Goal: Check status: Check status

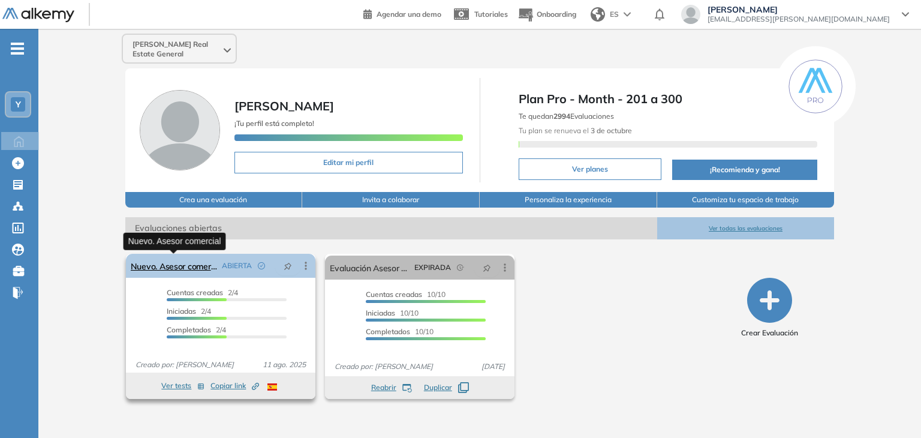
click at [201, 269] on link "Nuevo. Asesor comercial" at bounding box center [174, 266] width 86 height 24
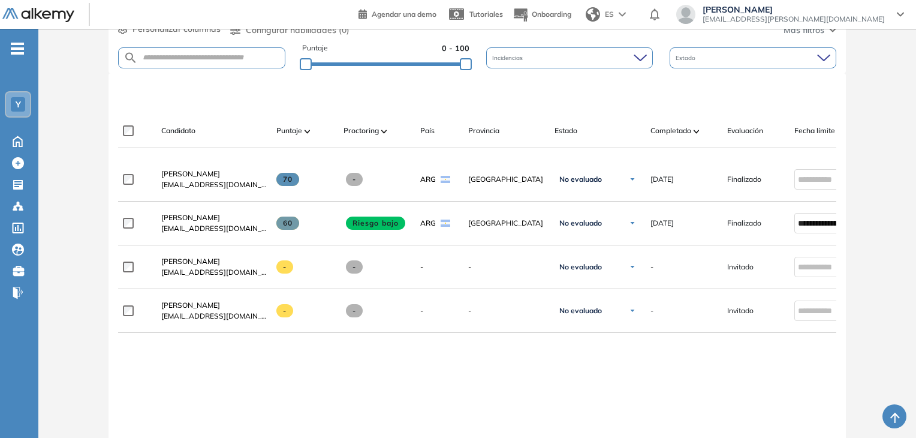
scroll to position [240, 0]
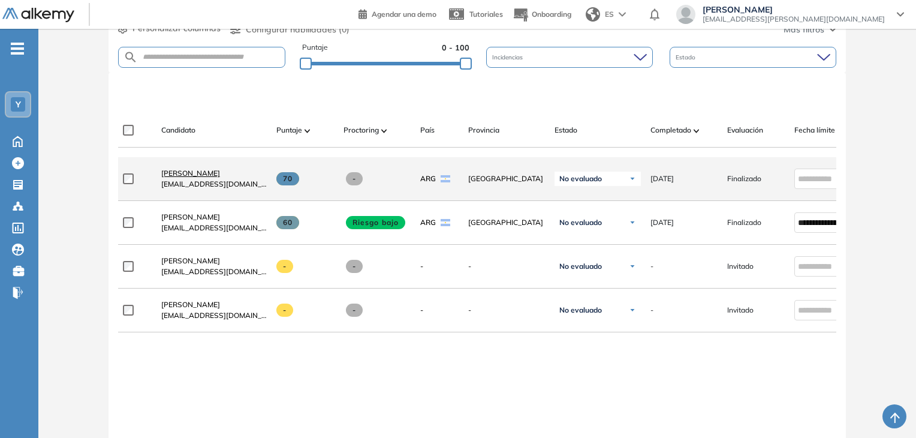
click at [206, 177] on span "[PERSON_NAME]" at bounding box center [190, 172] width 59 height 9
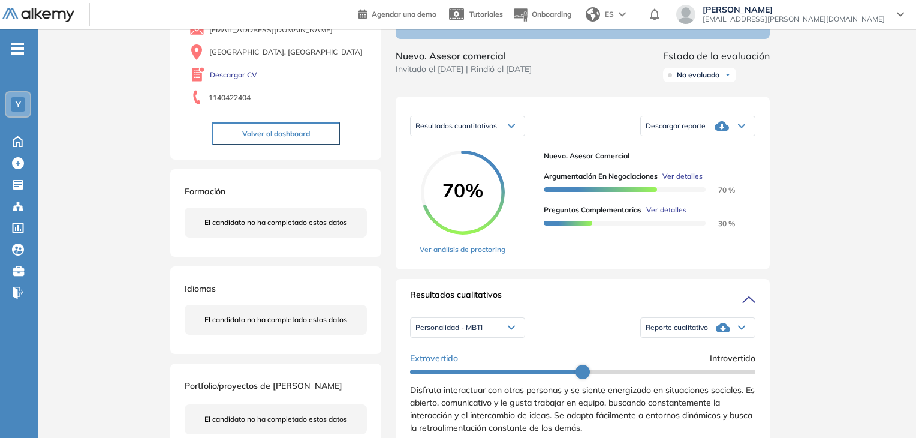
scroll to position [120, 0]
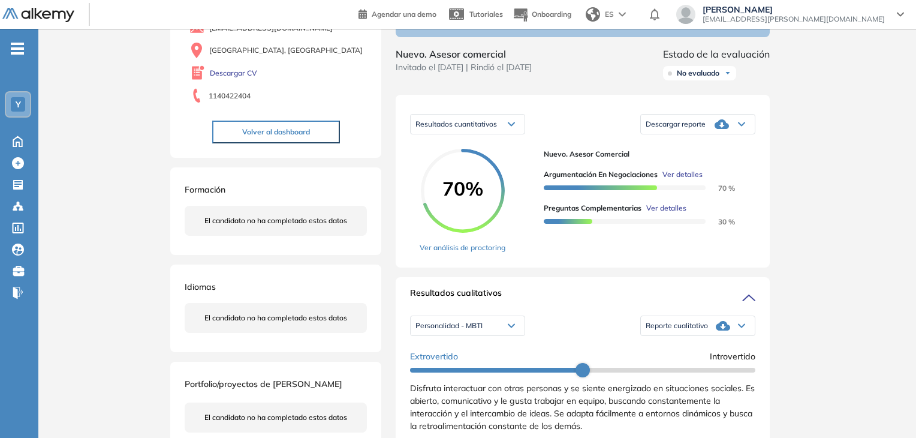
click at [724, 129] on icon at bounding box center [722, 124] width 14 height 10
click at [720, 171] on li "Descargar informe resumido" at bounding box center [690, 165] width 89 height 12
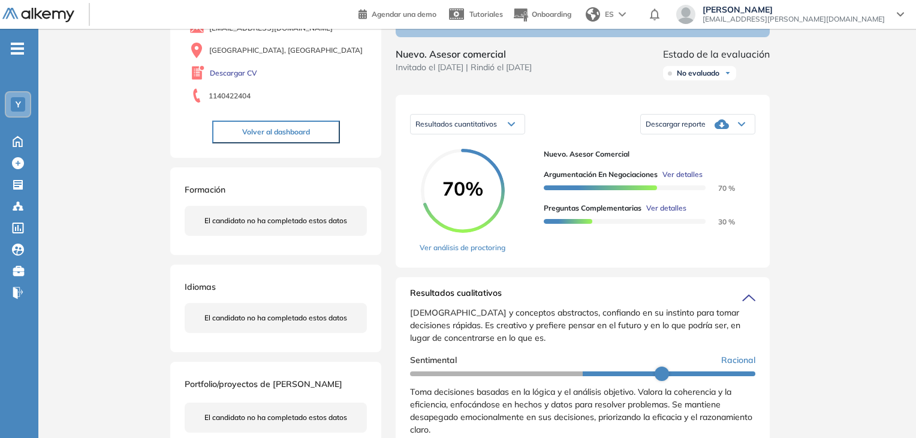
scroll to position [0, 0]
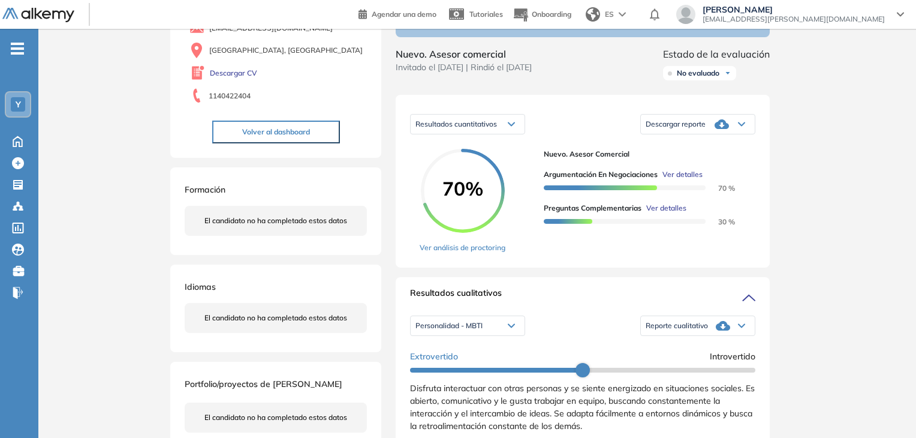
click at [709, 338] on div "Reporte cualitativo" at bounding box center [698, 326] width 114 height 24
click at [704, 351] on li "Reporte con Afinidad AI" at bounding box center [682, 345] width 73 height 12
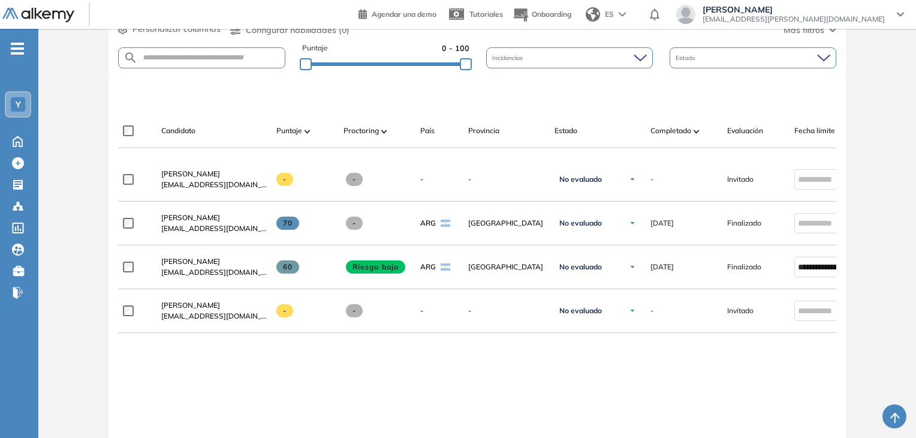
scroll to position [240, 0]
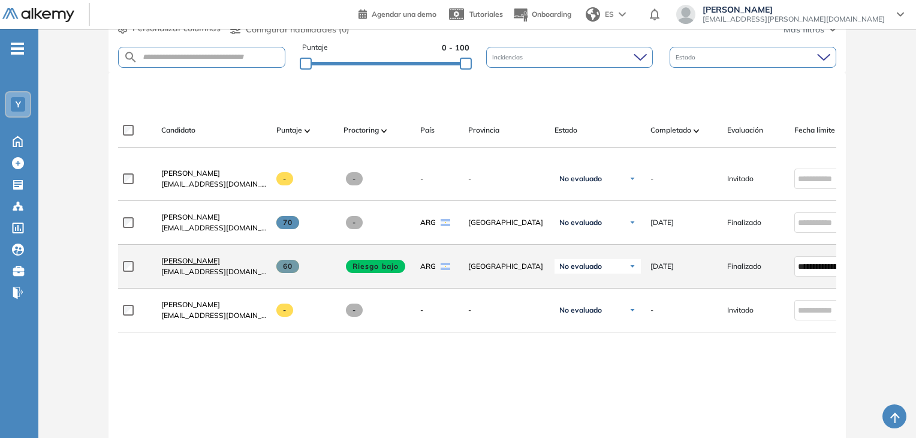
click at [187, 265] on span "[PERSON_NAME]" at bounding box center [190, 260] width 59 height 9
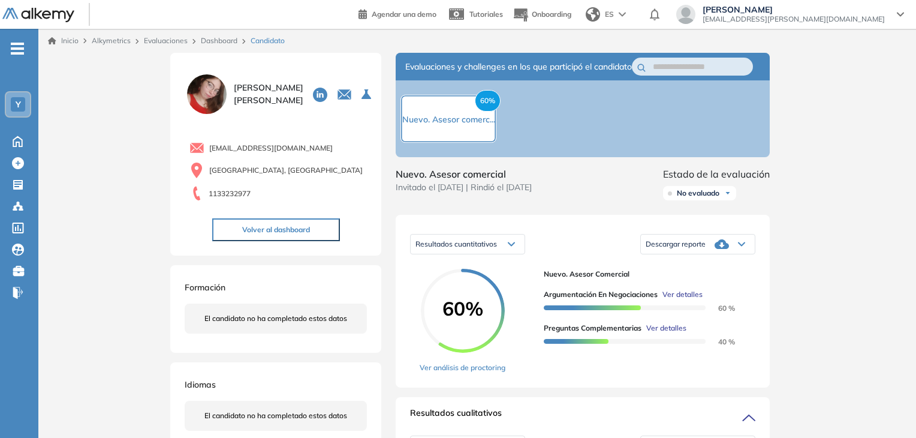
click at [725, 200] on div "No evaluado" at bounding box center [699, 193] width 73 height 14
click at [699, 244] on li "Evaluado" at bounding box center [691, 238] width 28 height 12
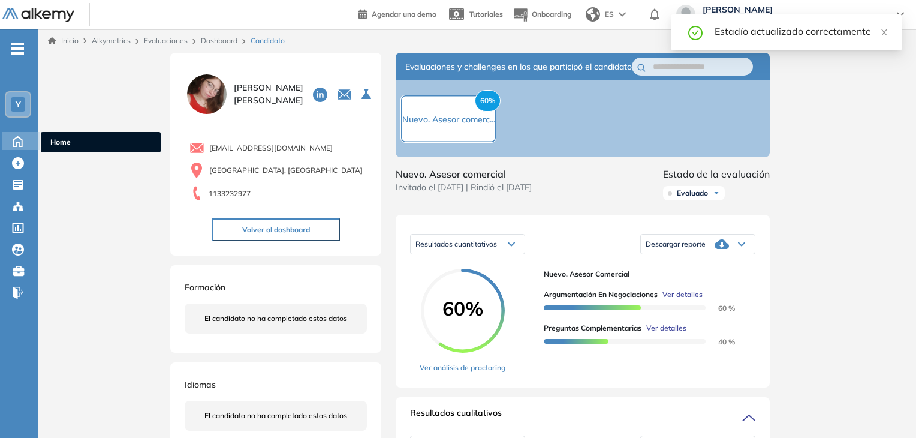
click at [22, 137] on icon at bounding box center [17, 140] width 21 height 14
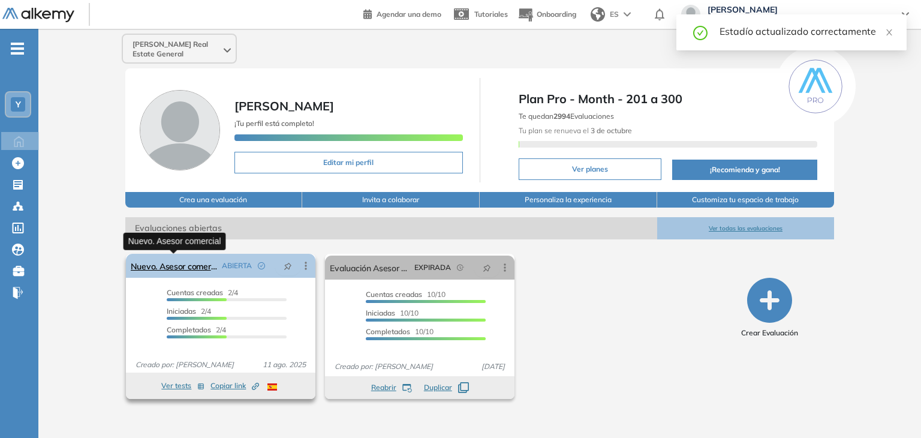
click at [186, 266] on link "Nuevo. Asesor comercial" at bounding box center [174, 266] width 86 height 24
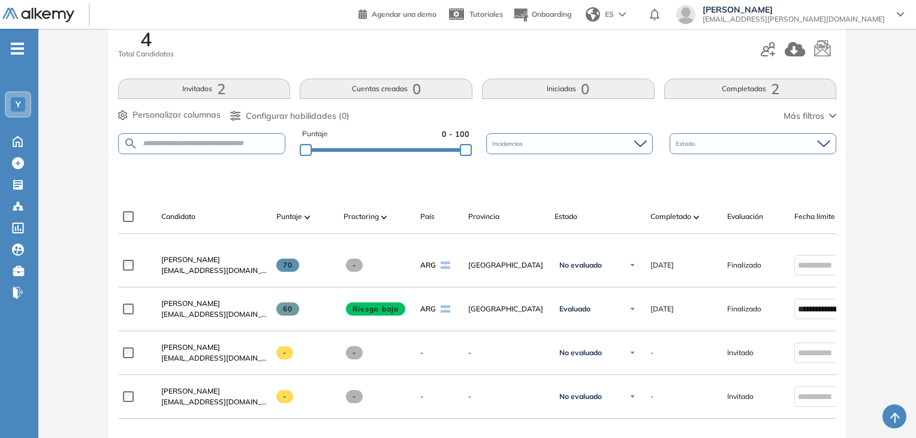
scroll to position [240, 0]
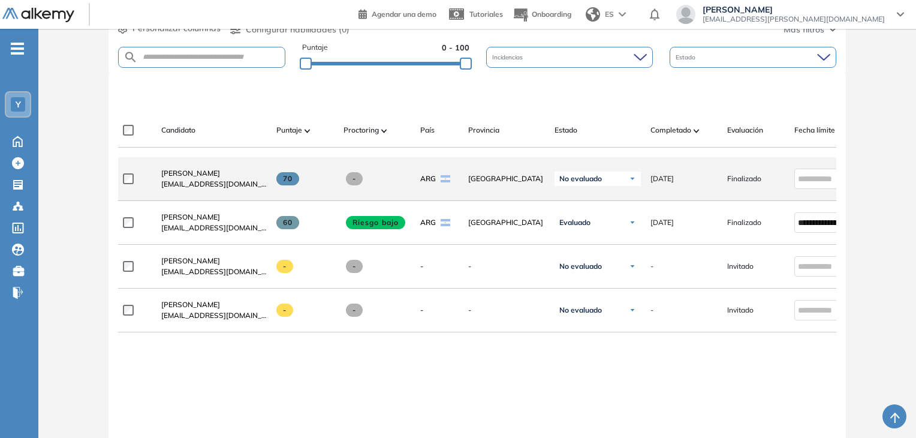
click at [596, 183] on span "No evaluado" at bounding box center [580, 179] width 43 height 10
click at [582, 228] on li "Evaluado" at bounding box center [583, 224] width 28 height 12
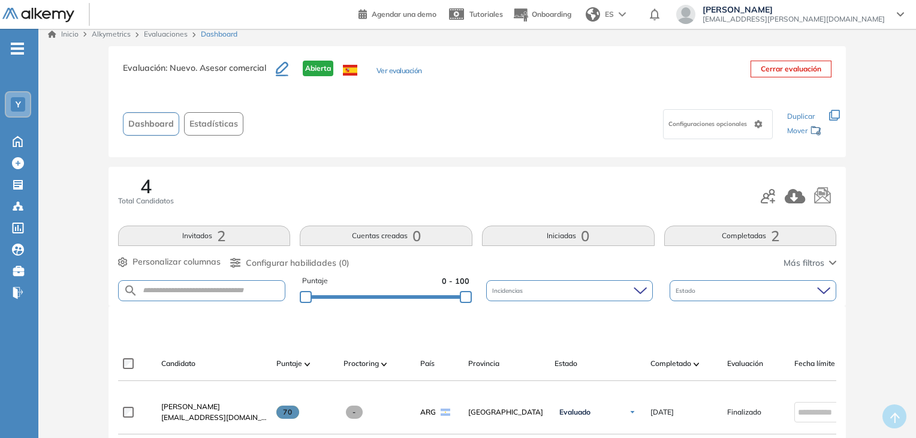
scroll to position [0, 0]
